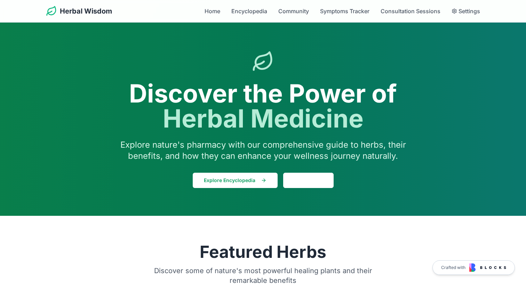
click at [293, 6] on div "Herbal Wisdom Home Encyclopedia Community Symptoms Tracker Consultation Session…" at bounding box center [263, 11] width 434 height 22
click at [290, 12] on link "Community" at bounding box center [293, 11] width 31 height 8
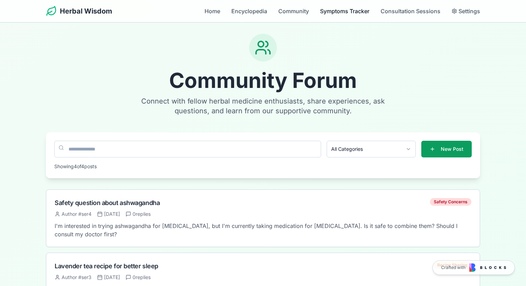
click at [342, 12] on link "Symptoms Tracker" at bounding box center [344, 11] width 49 height 8
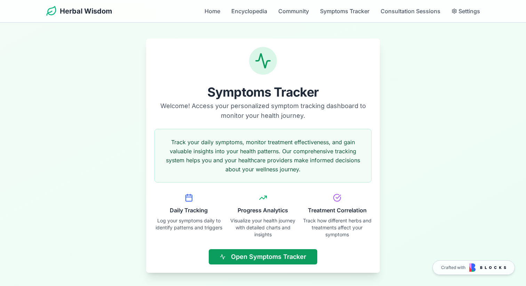
scroll to position [12, 0]
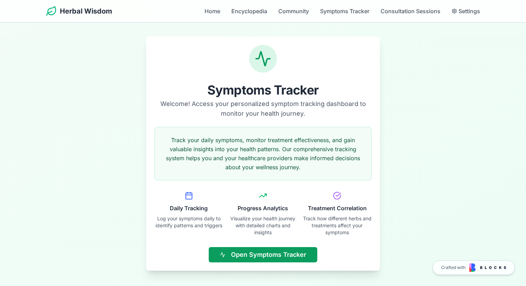
click at [423, 15] on div "Herbal Wisdom Home Encyclopedia Community Symptoms Tracker Consultation Session…" at bounding box center [263, 11] width 434 height 22
click at [420, 11] on link "Consultation Sessions" at bounding box center [410, 11] width 60 height 8
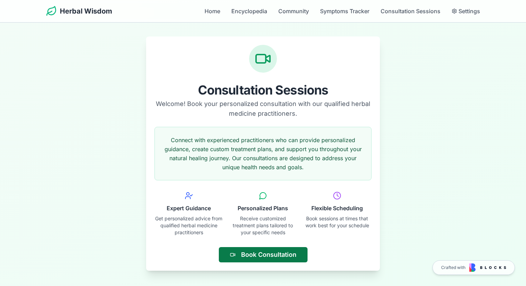
click at [249, 254] on button "Book Consultation" at bounding box center [263, 254] width 89 height 15
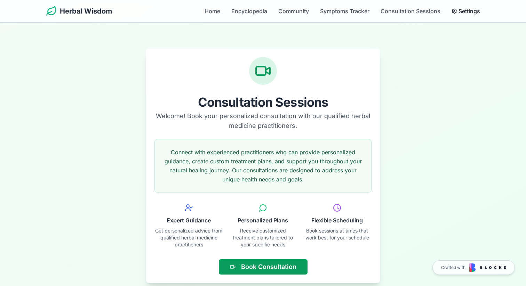
click at [464, 8] on span "Settings" at bounding box center [469, 11] width 22 height 8
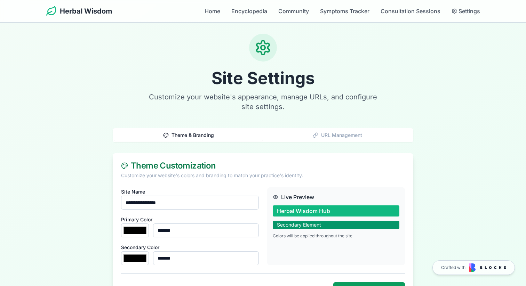
type input "*******"
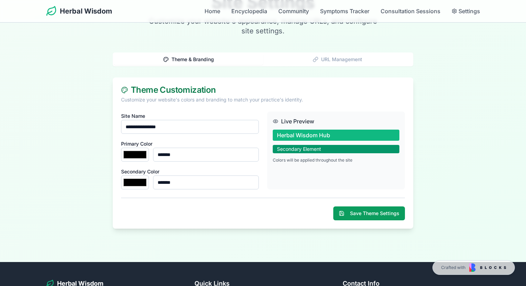
scroll to position [75, 0]
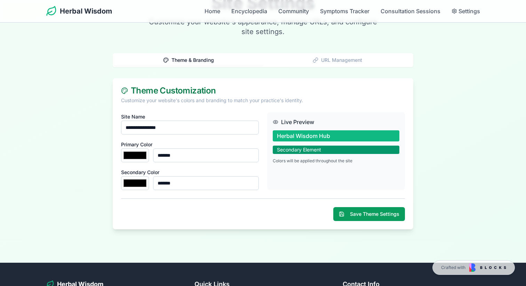
click at [323, 62] on button "URL Management" at bounding box center [337, 60] width 149 height 11
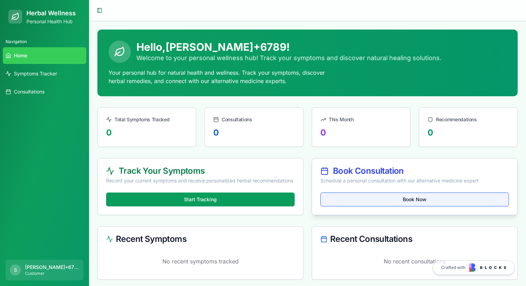
click at [389, 200] on link "Book Now" at bounding box center [414, 200] width 188 height 14
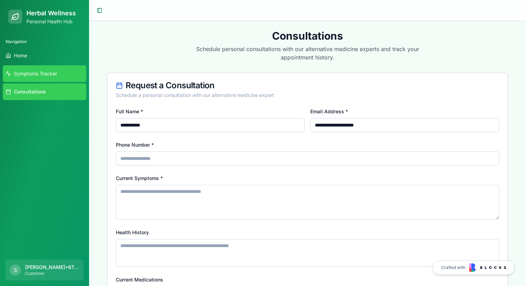
click at [35, 72] on span "Symptoms Tracker" at bounding box center [35, 73] width 43 height 7
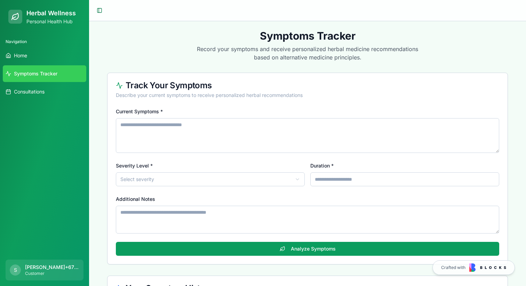
click at [133, 140] on textarea "Current Symptoms *" at bounding box center [307, 135] width 383 height 35
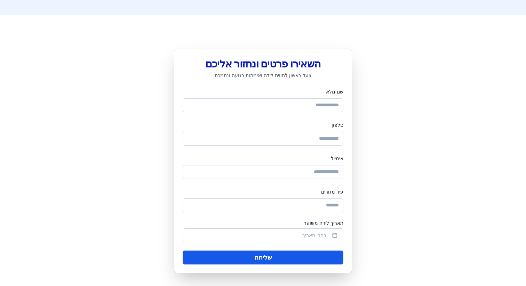
scroll to position [718, 0]
